Goal: Check status: Check status

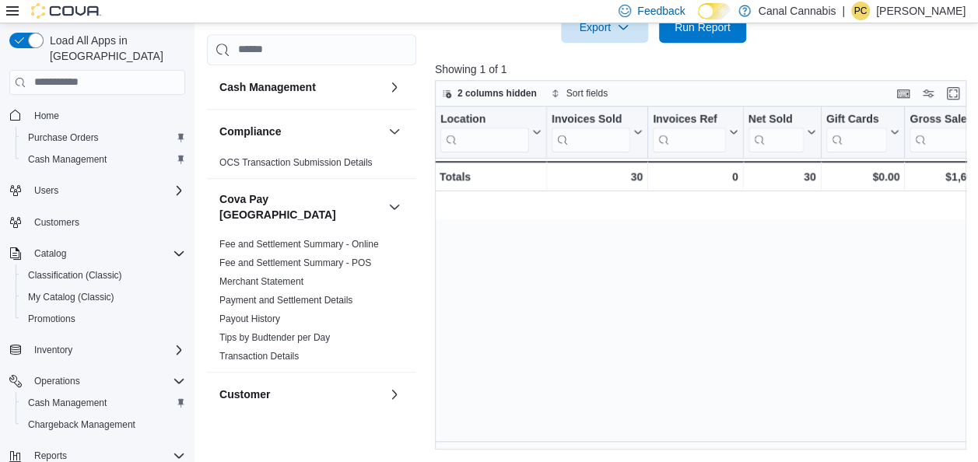
scroll to position [0, 716]
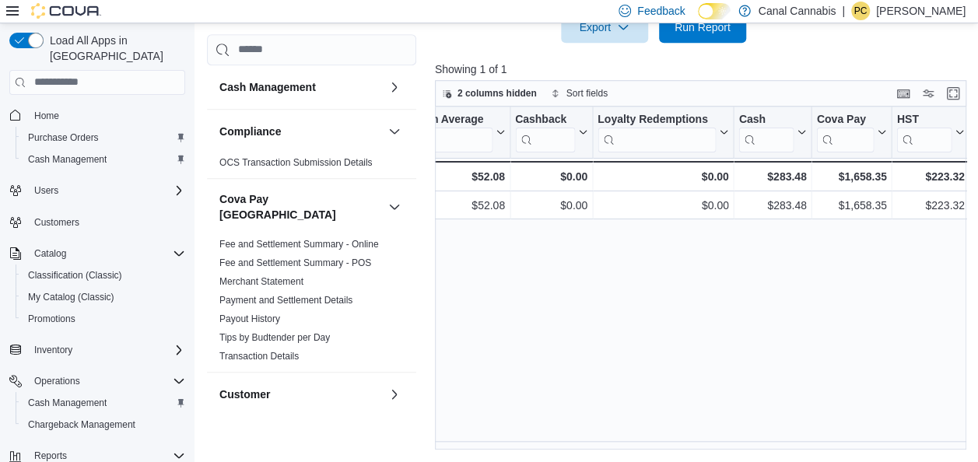
scroll to position [0, 1753]
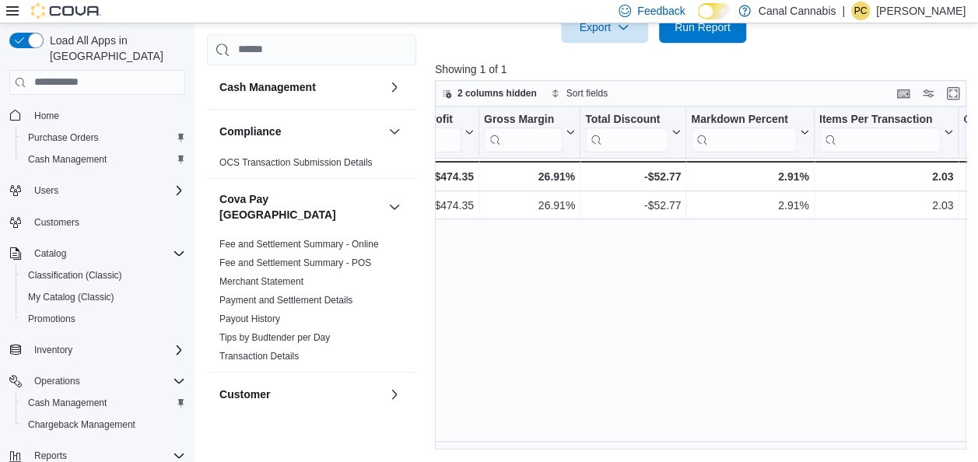
scroll to position [0, 965]
